Goal: Task Accomplishment & Management: Manage account settings

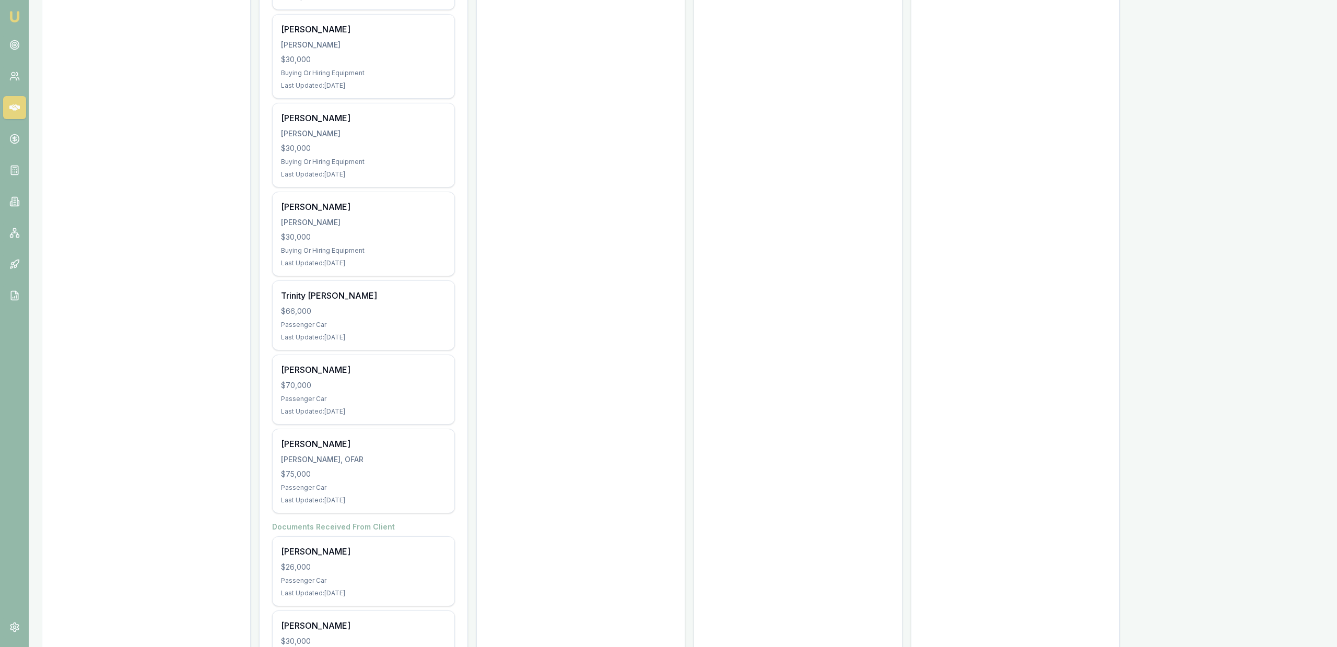
scroll to position [2443, 0]
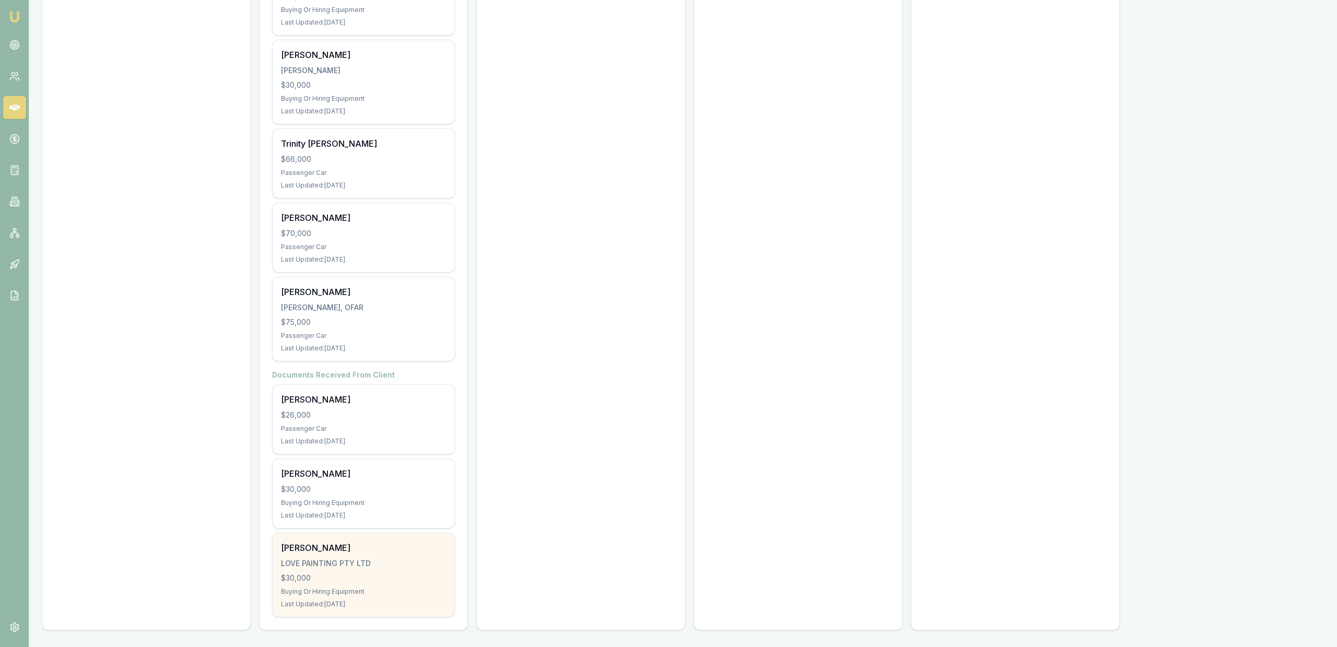
click at [380, 570] on div "Megan Love LOVE PAINTING PTY LTD $30,000 Buying Or Hiring Equipment Last Update…" at bounding box center [364, 575] width 182 height 84
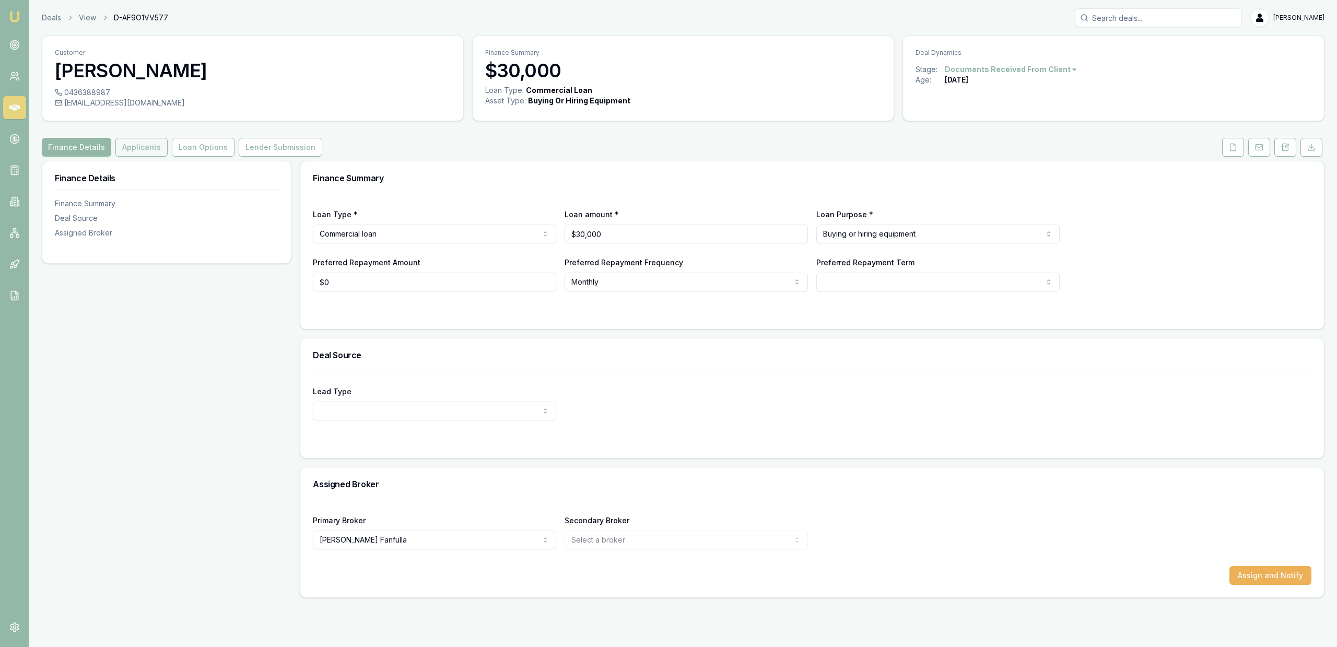
click at [150, 150] on button "Applicants" at bounding box center [141, 147] width 52 height 19
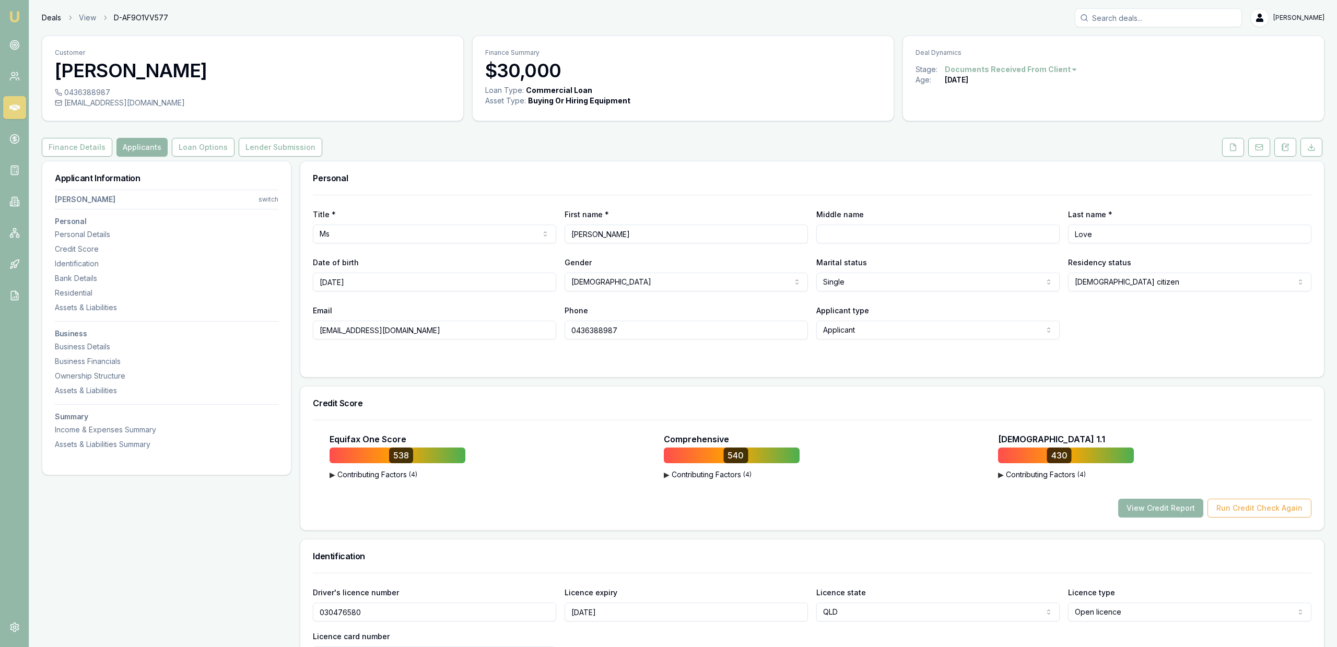
click at [54, 19] on link "Deals" at bounding box center [51, 18] width 19 height 10
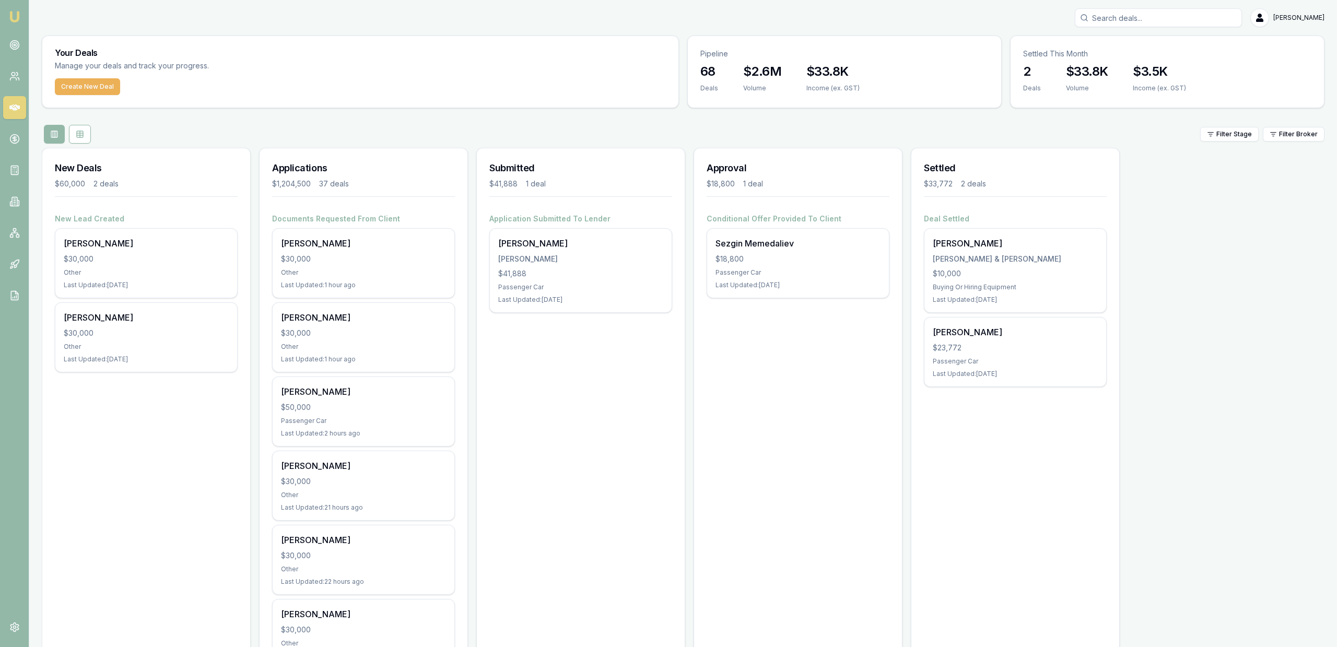
click at [1182, 19] on input "Search deals" at bounding box center [1158, 17] width 167 height 19
click at [1171, 16] on input "wanye" at bounding box center [1158, 17] width 167 height 19
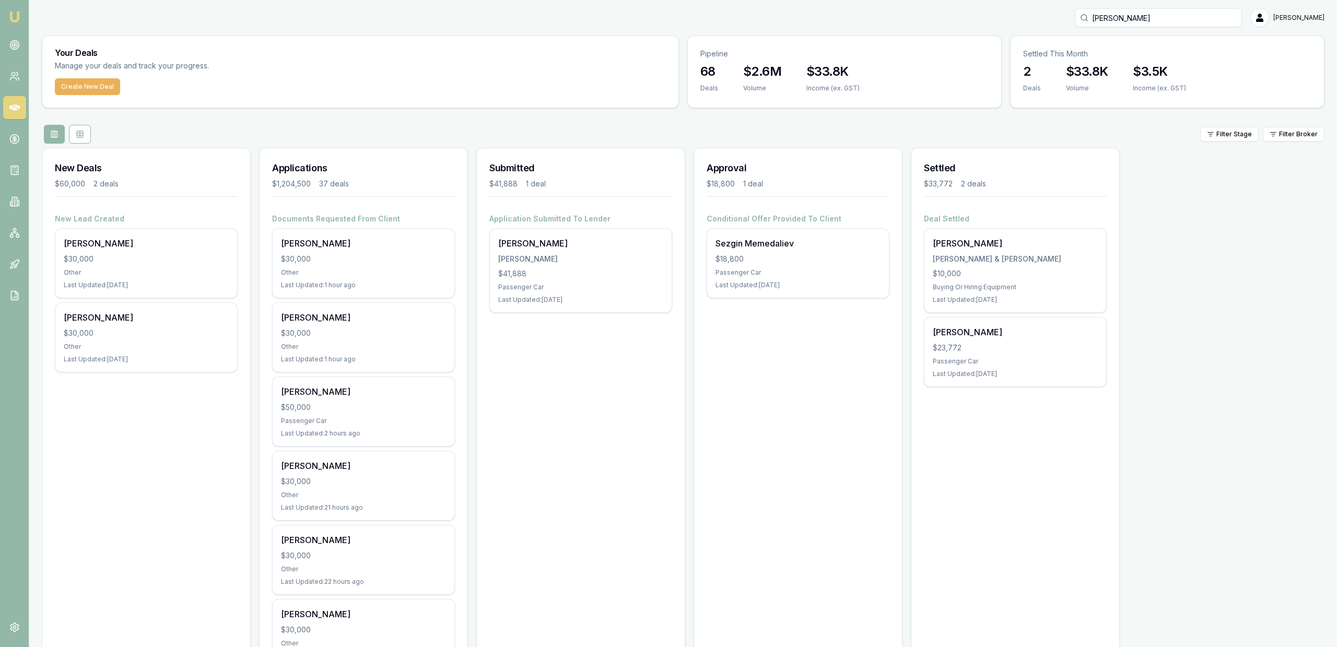
type input "wayne"
click at [1181, 68] on p "lovepainters@gmail.com" at bounding box center [1159, 66] width 158 height 10
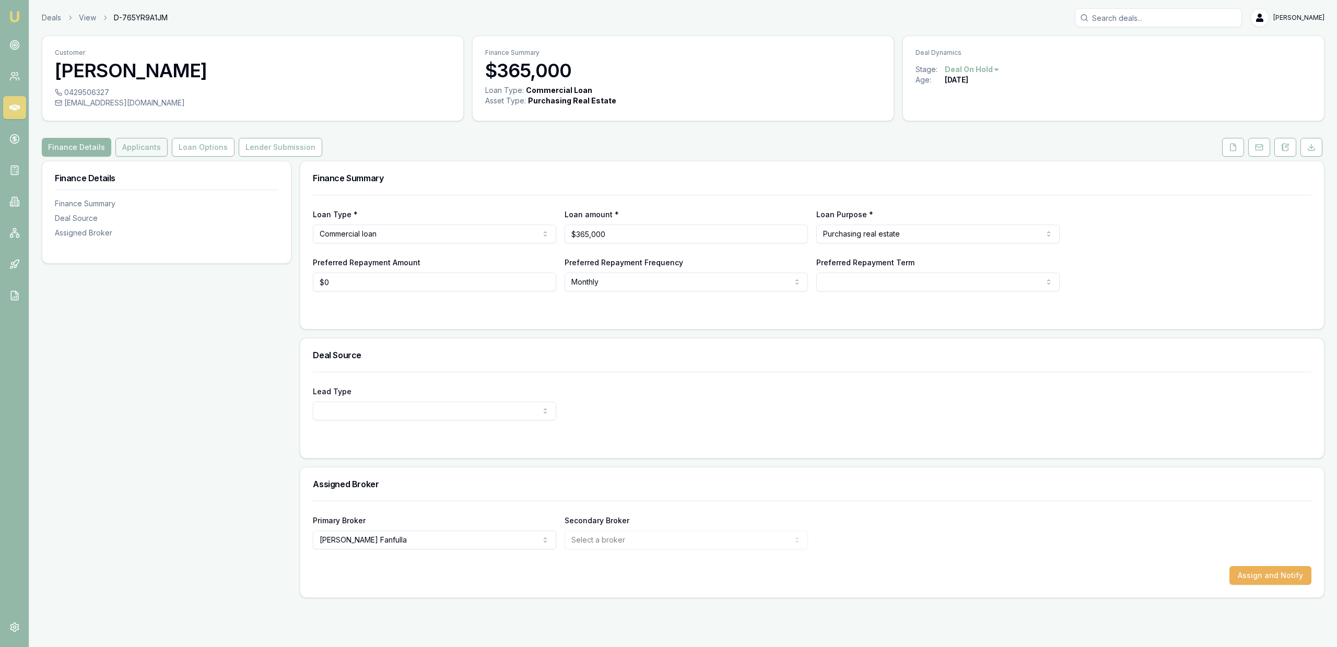
click at [136, 144] on button "Applicants" at bounding box center [141, 147] width 52 height 19
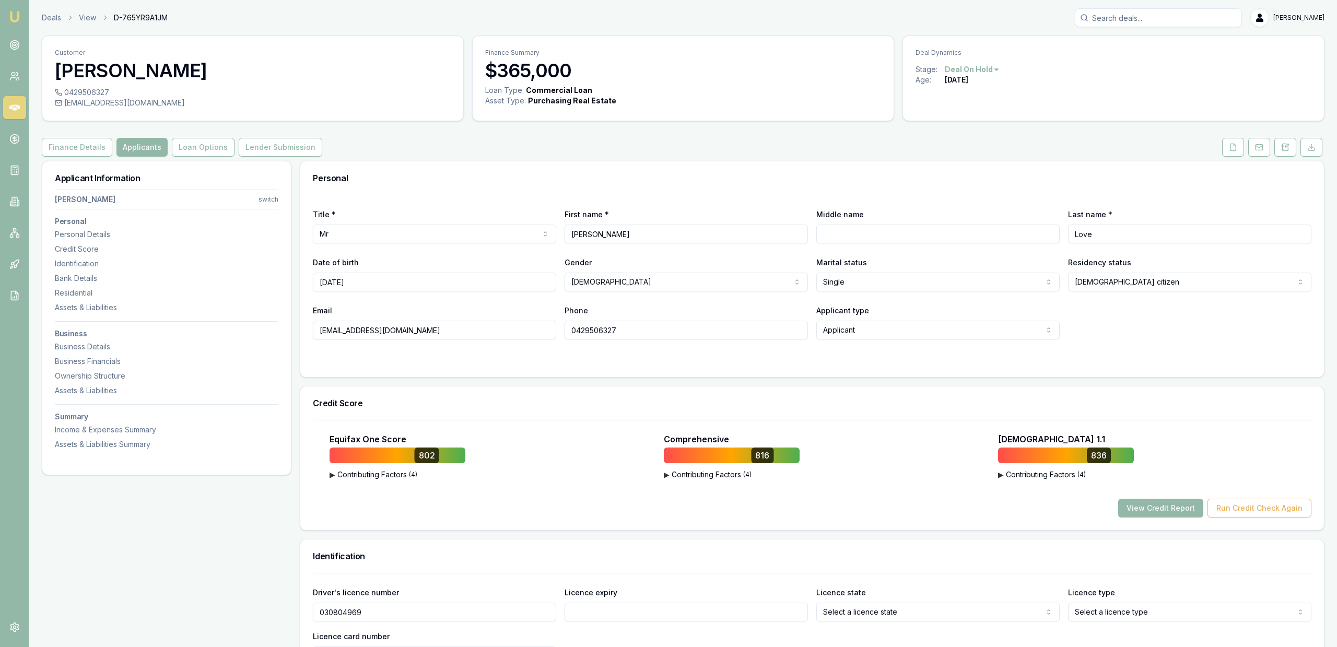
click at [87, 139] on button "Finance Details" at bounding box center [77, 147] width 71 height 19
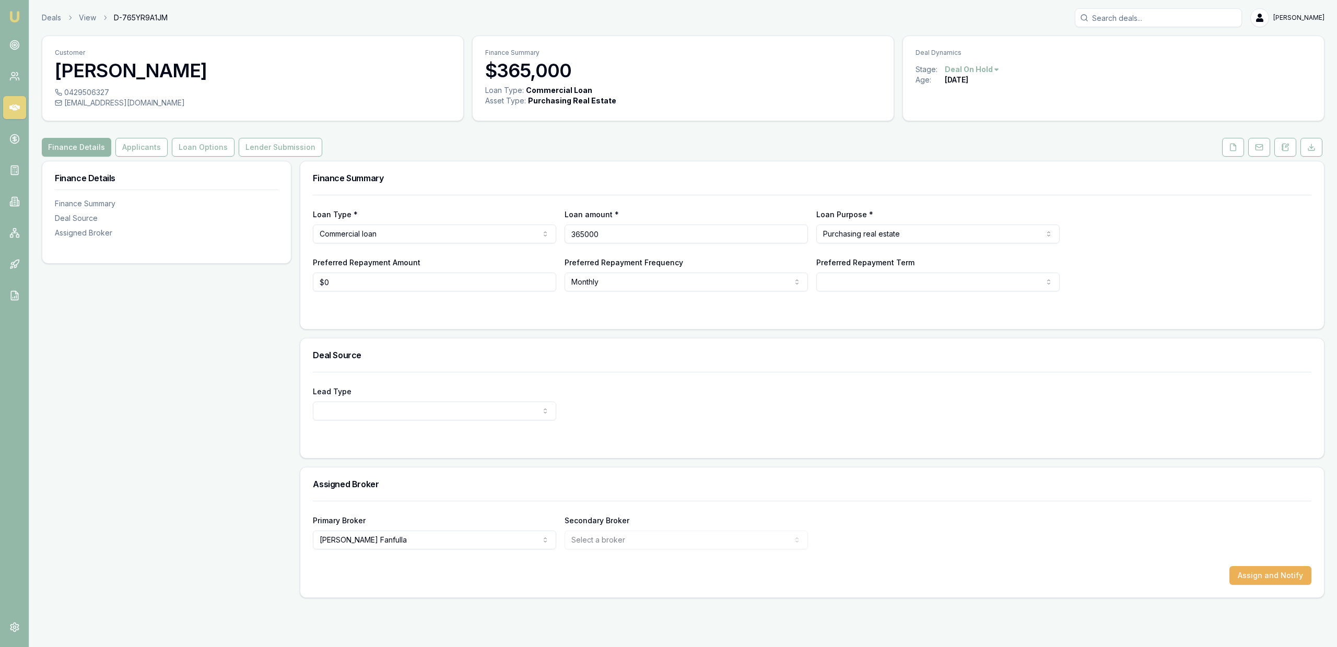
click at [607, 232] on input "365000" at bounding box center [686, 234] width 243 height 19
type input "155000"
select select "60"
type input "$155,000"
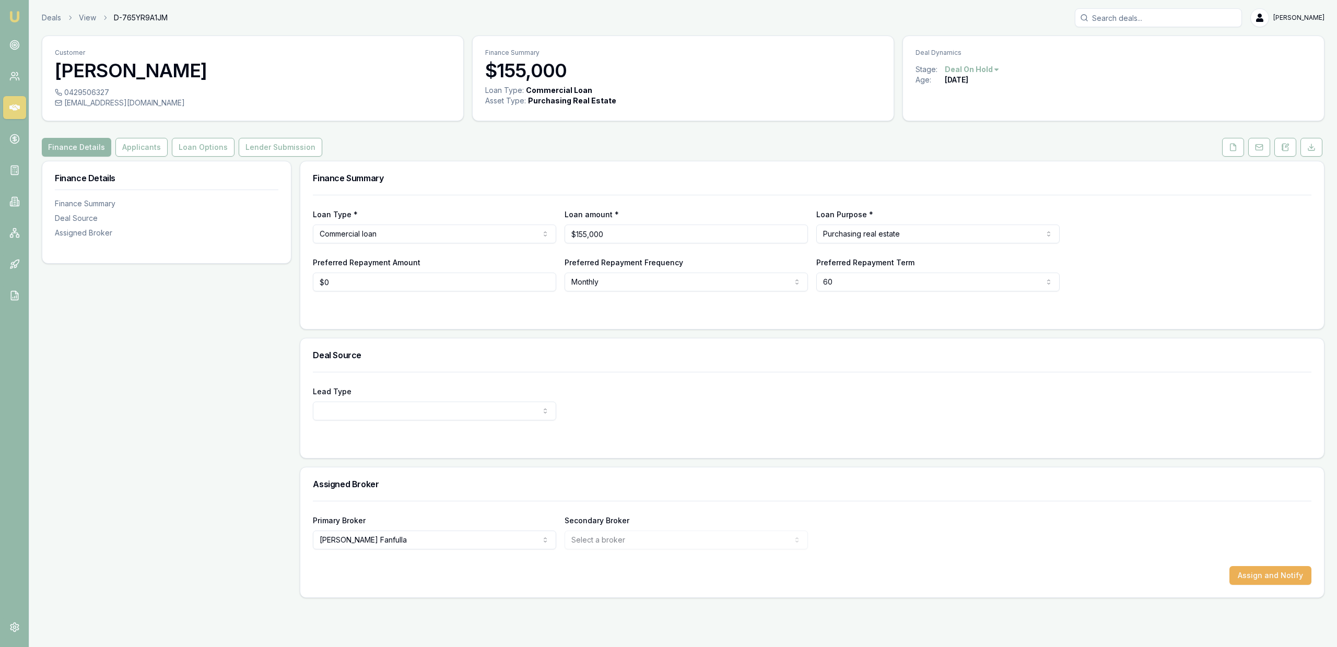
click at [623, 178] on h3 "Finance Summary" at bounding box center [812, 178] width 999 height 8
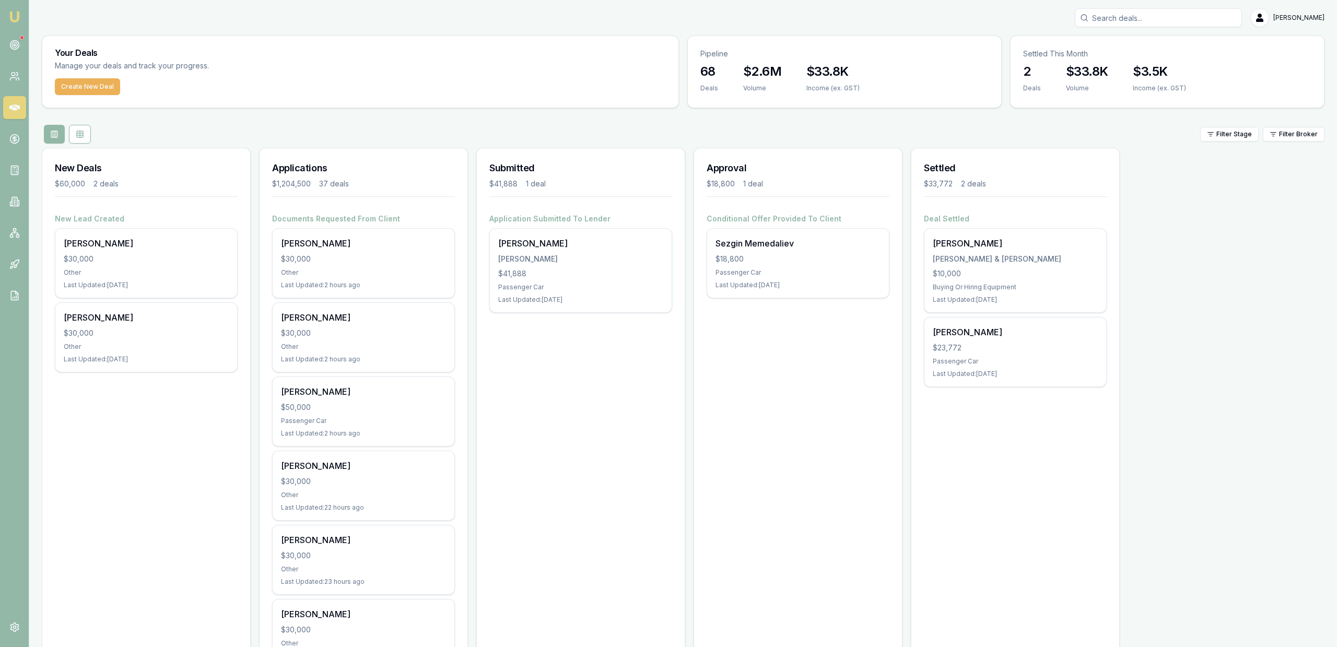
click at [1128, 20] on input "Search deals" at bounding box center [1158, 17] width 167 height 19
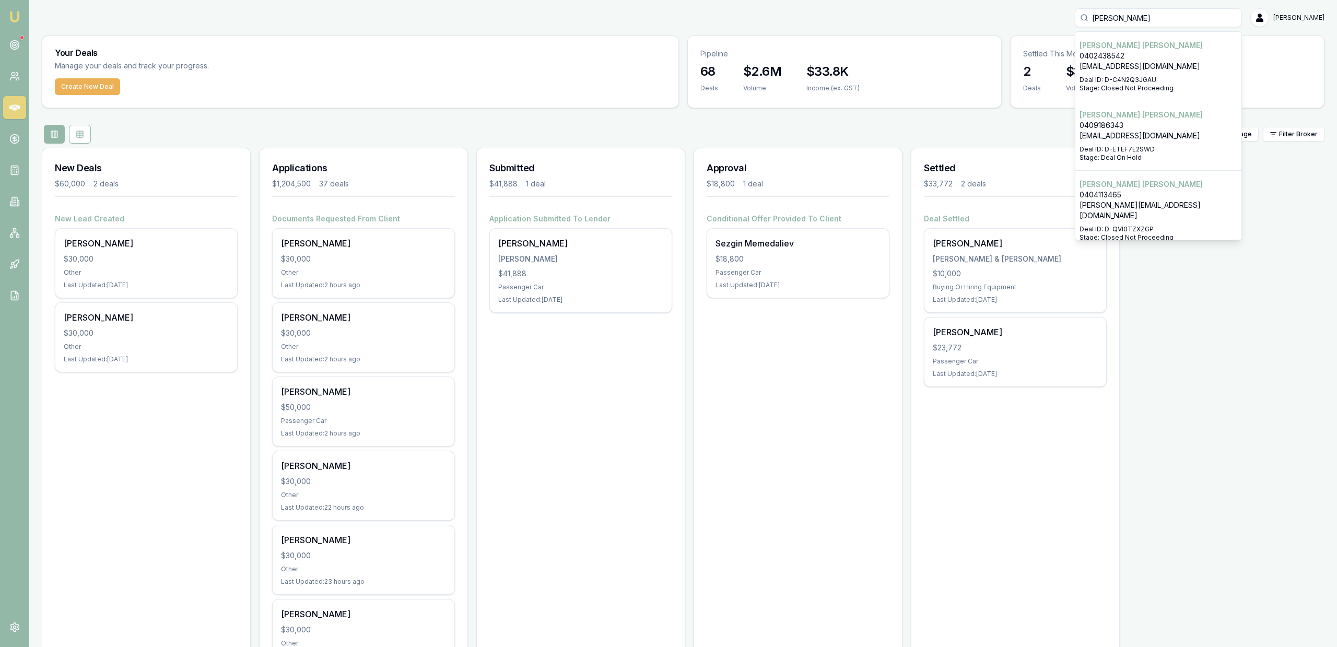
type input "miller"
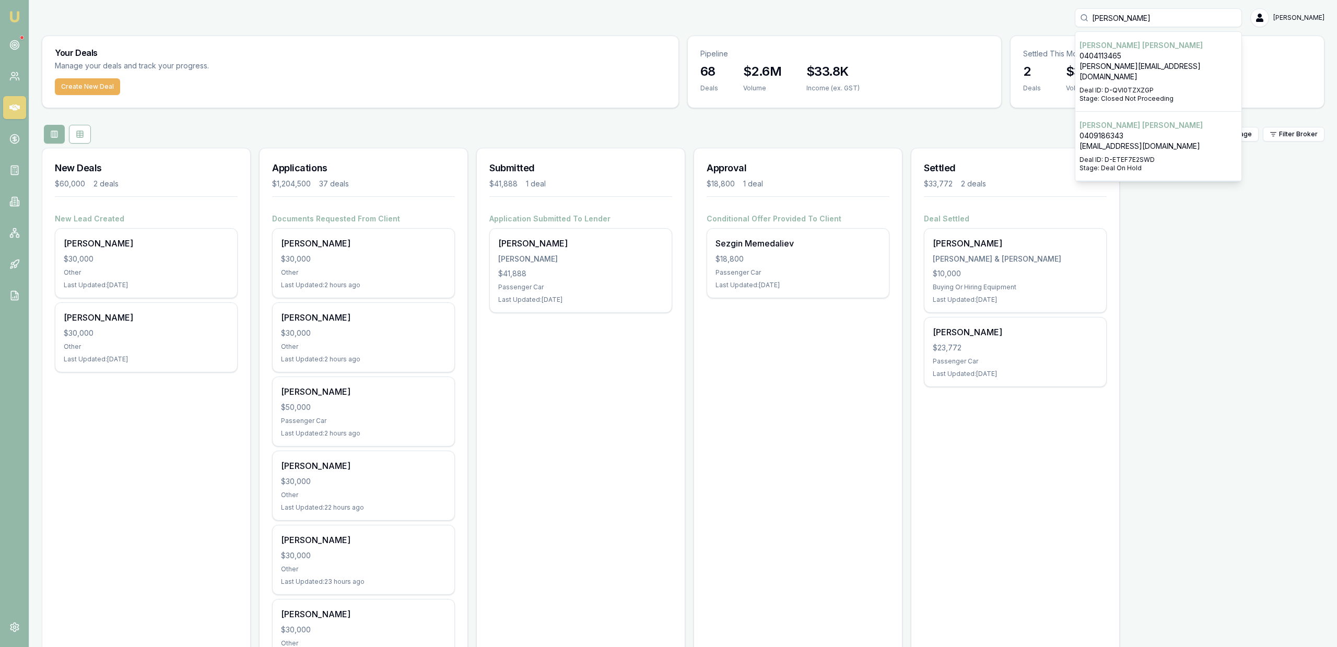
click at [1140, 55] on p "0404113465" at bounding box center [1159, 56] width 158 height 10
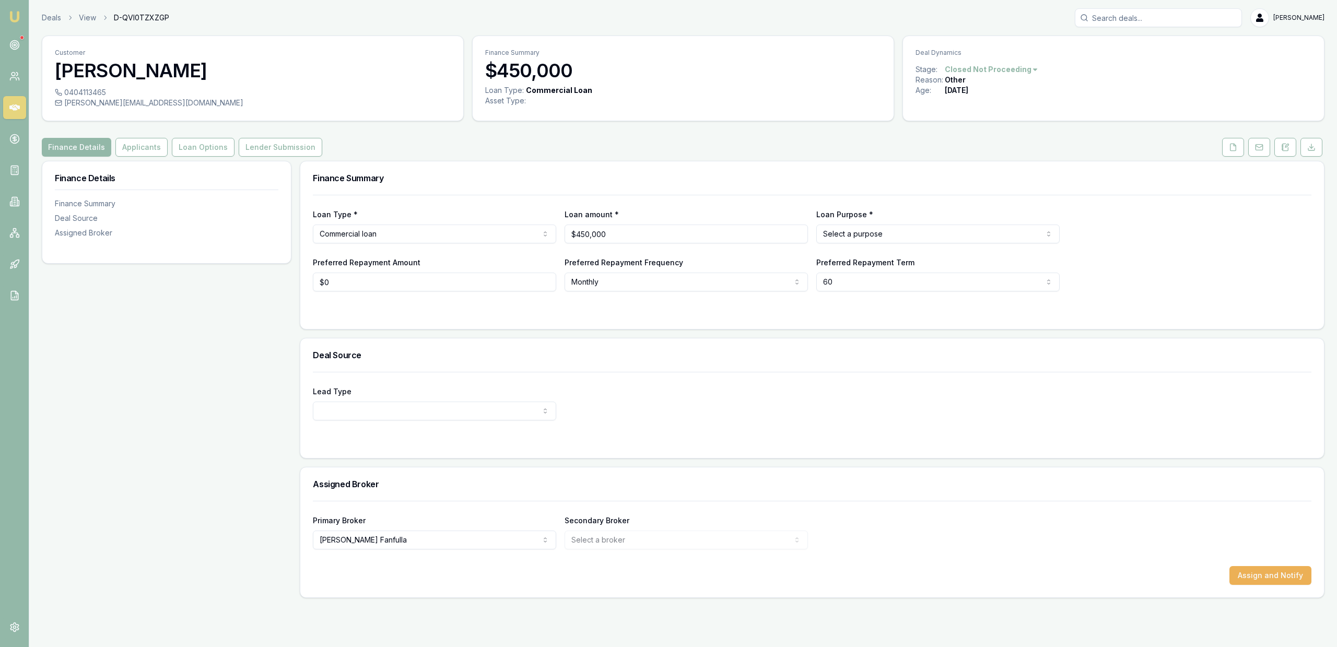
click at [103, 94] on div "0404113465" at bounding box center [253, 92] width 396 height 10
click at [776, 174] on h3 "Finance Summary" at bounding box center [812, 178] width 999 height 8
click at [43, 43] on div "Leads (1) Leads (1)" at bounding box center [47, 45] width 39 height 15
click at [17, 32] on nav "Emu Broker" at bounding box center [14, 157] width 29 height 315
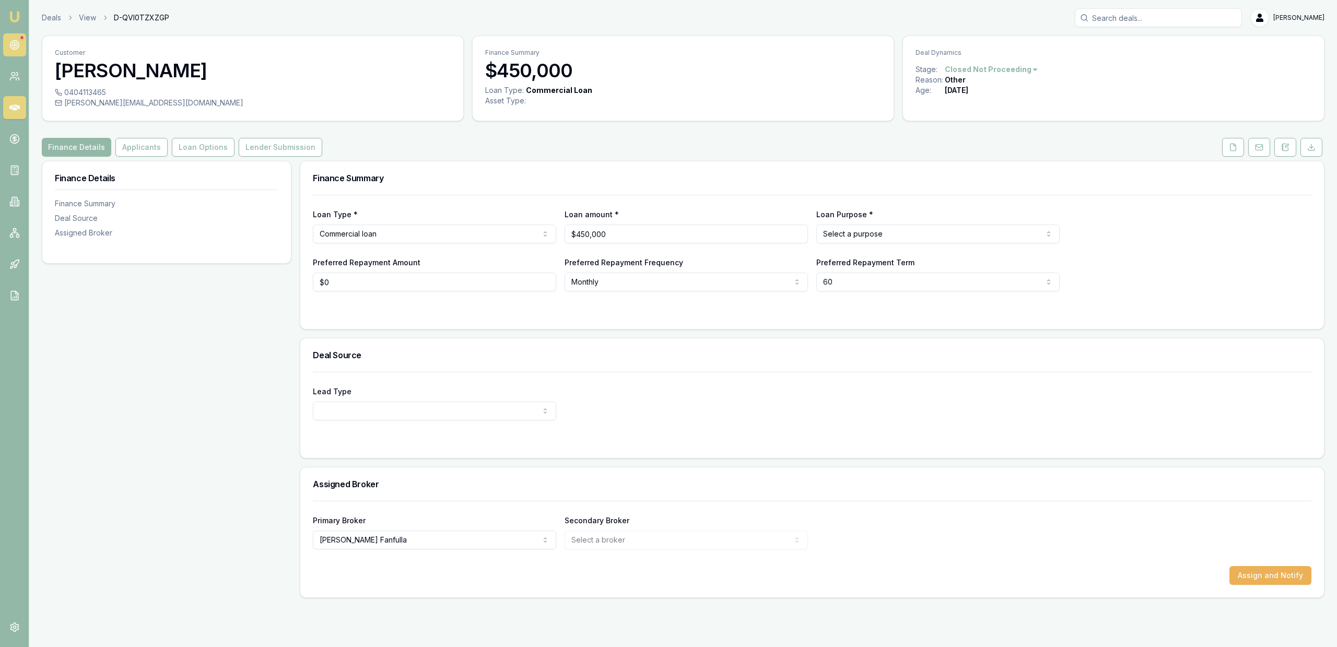
click at [19, 41] on icon at bounding box center [14, 45] width 10 height 10
